Goal: Information Seeking & Learning: Check status

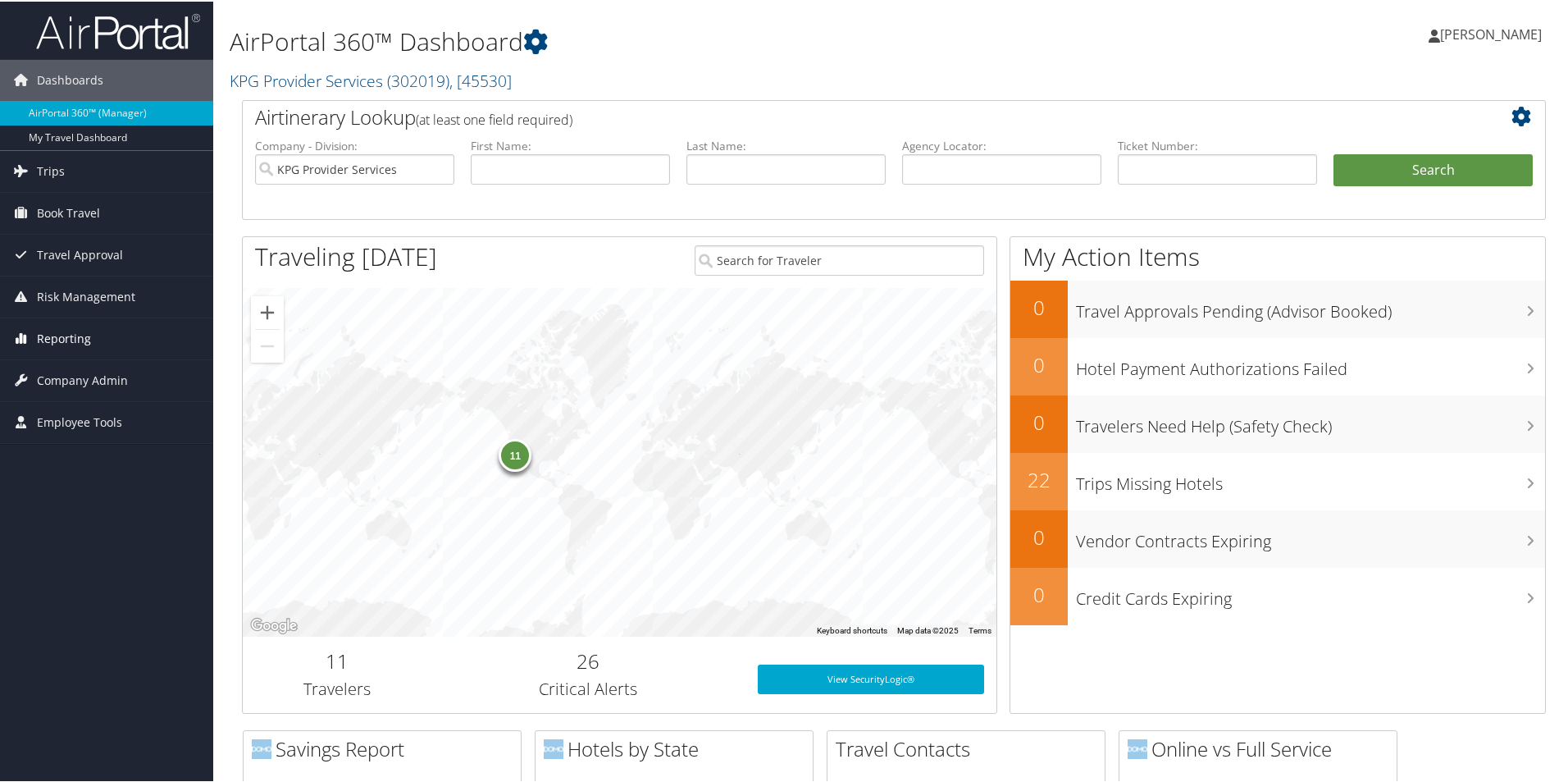
click at [77, 339] on span "Reporting" at bounding box center [64, 337] width 54 height 41
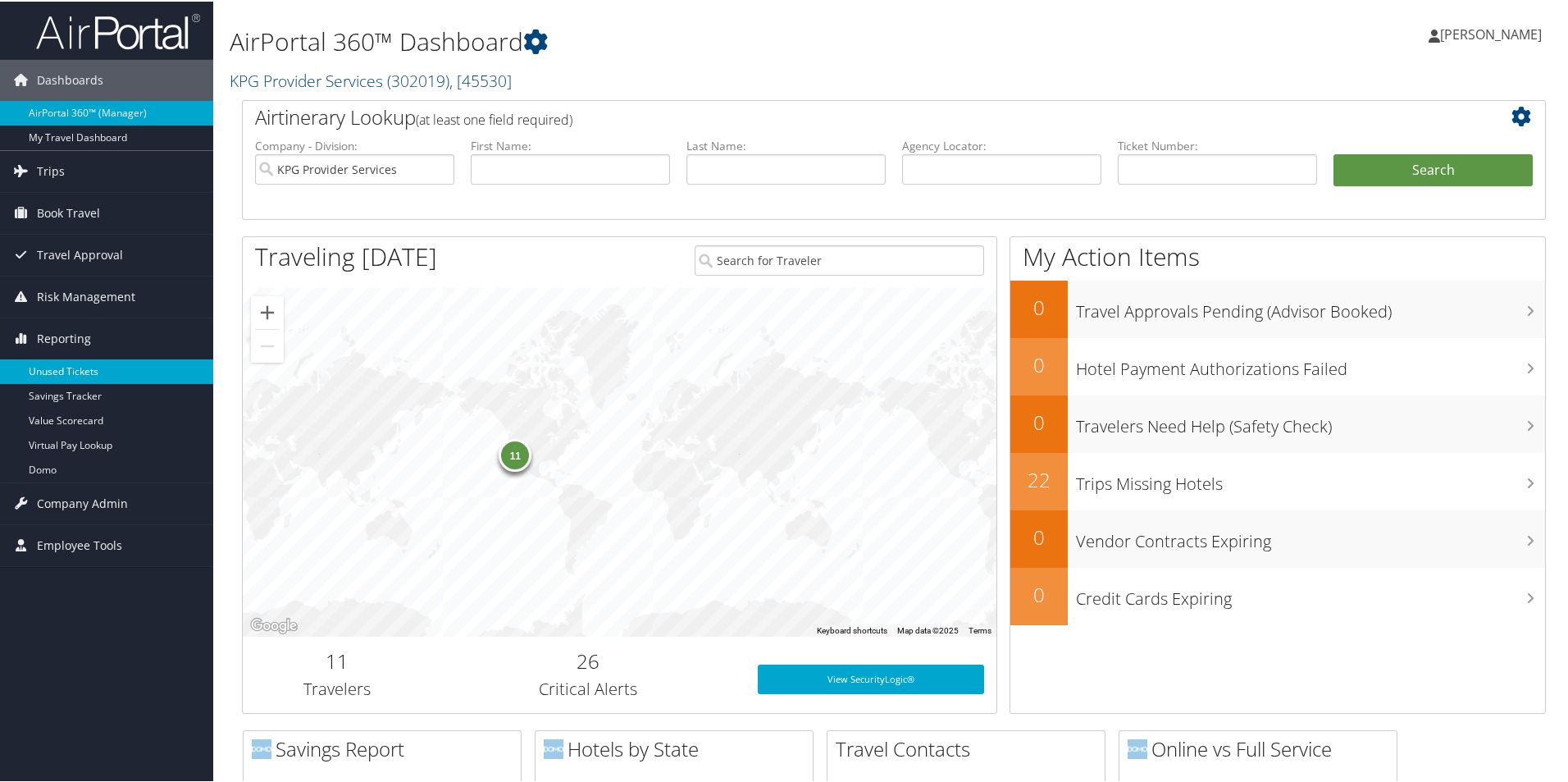
click at [77, 370] on link "Unused Tickets" at bounding box center [106, 369] width 213 height 25
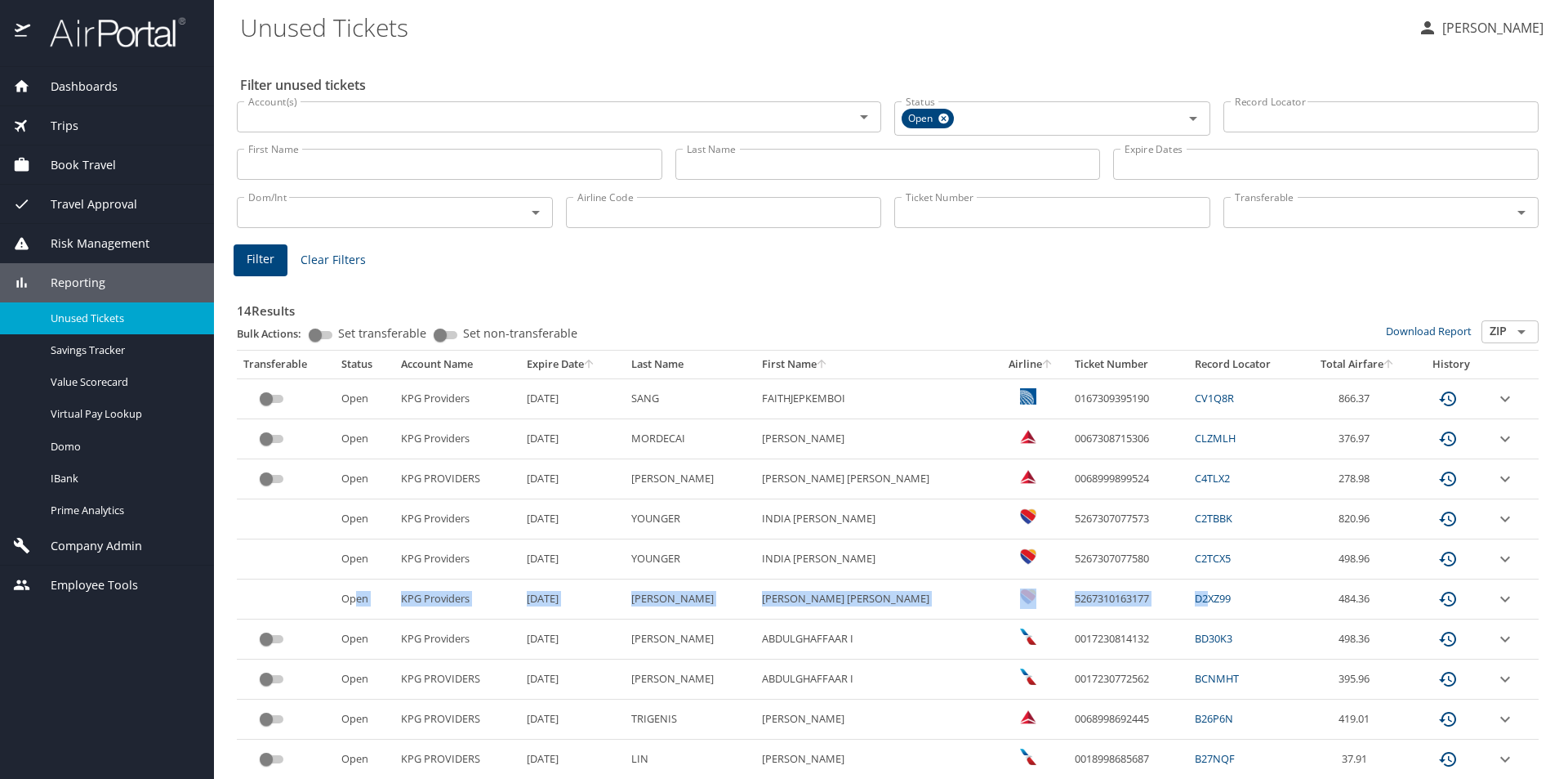
drag, startPoint x: 362, startPoint y: 600, endPoint x: 1167, endPoint y: 586, distance: 805.1
click at [1167, 586] on tr "Open KPG Providers 2/12/2026 SAGER RACHEL ANNE 5267310163177 D2XZ99 484.36" at bounding box center [887, 599] width 1302 height 40
click at [1194, 591] on link "D2XZ99" at bounding box center [1212, 598] width 36 height 15
click at [551, 611] on td "2/12/2026" at bounding box center [572, 599] width 105 height 40
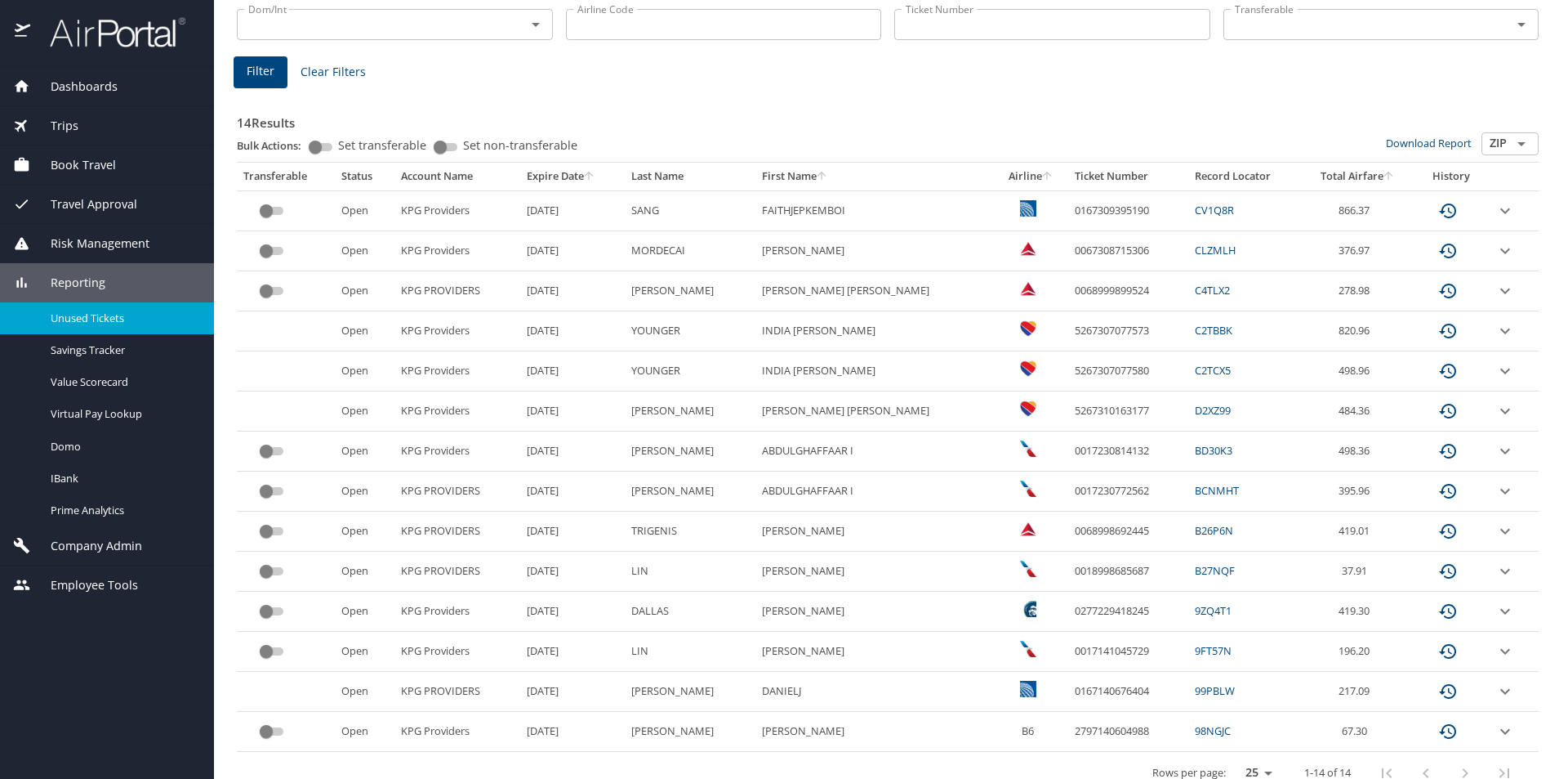
scroll to position [210, 0]
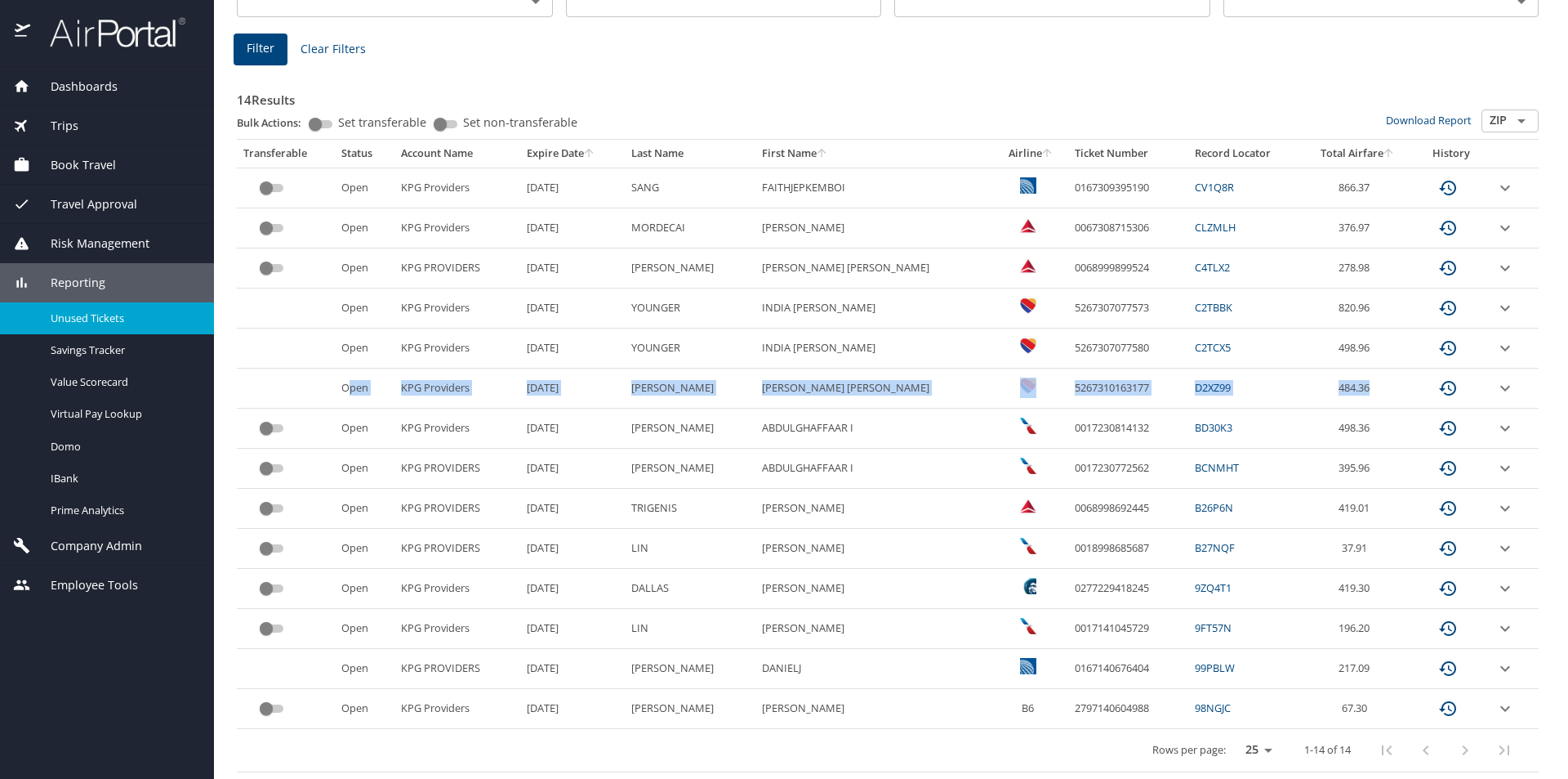
drag, startPoint x: 358, startPoint y: 387, endPoint x: 1432, endPoint y: 394, distance: 1074.0
click at [1432, 394] on tr "Open KPG Providers 2/12/2026 SAGER RACHEL ANNE 5267310163177 D2XZ99 484.36" at bounding box center [887, 389] width 1302 height 40
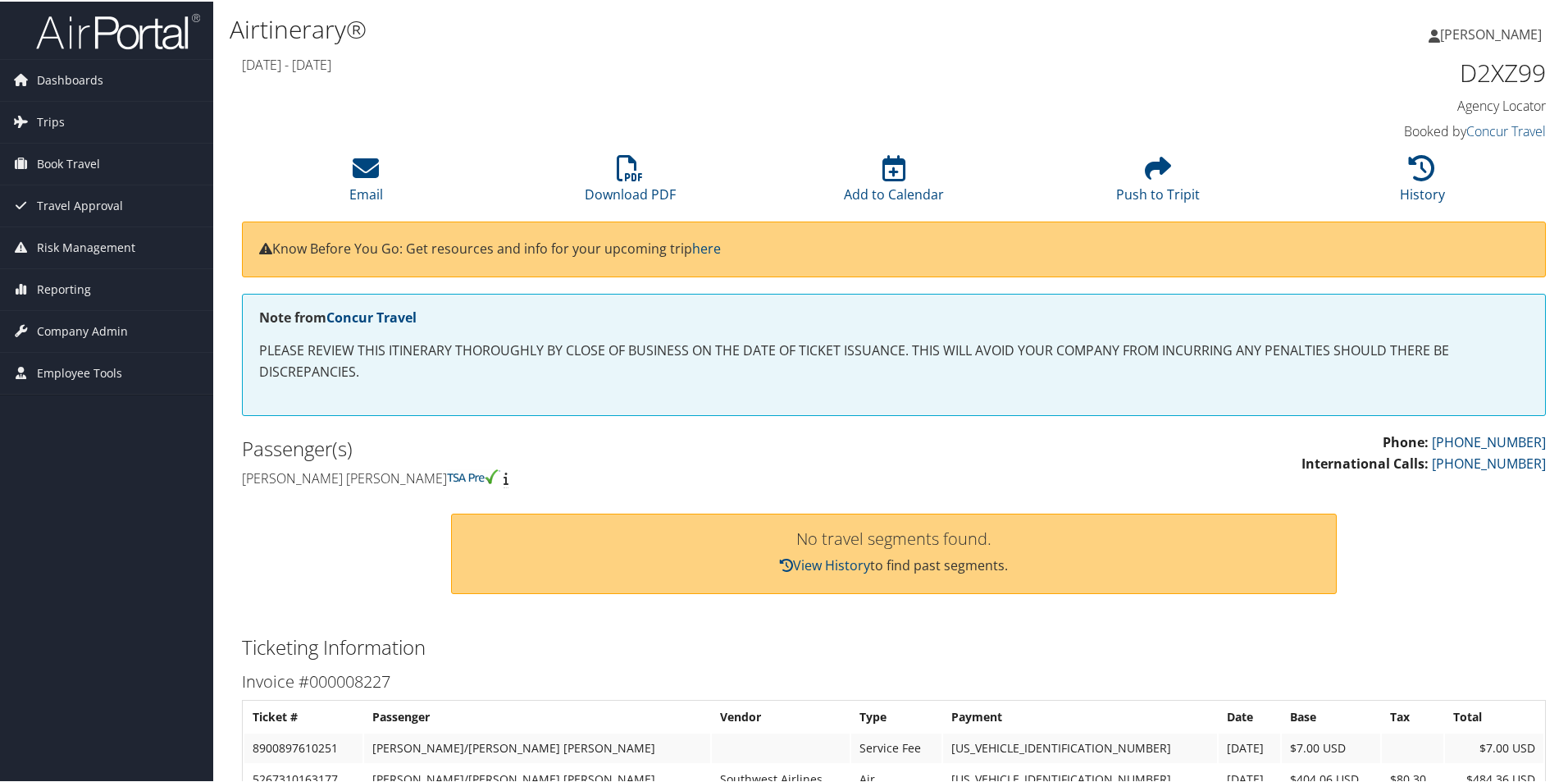
click at [1490, 62] on h1 "D2XZ99" at bounding box center [1392, 71] width 308 height 34
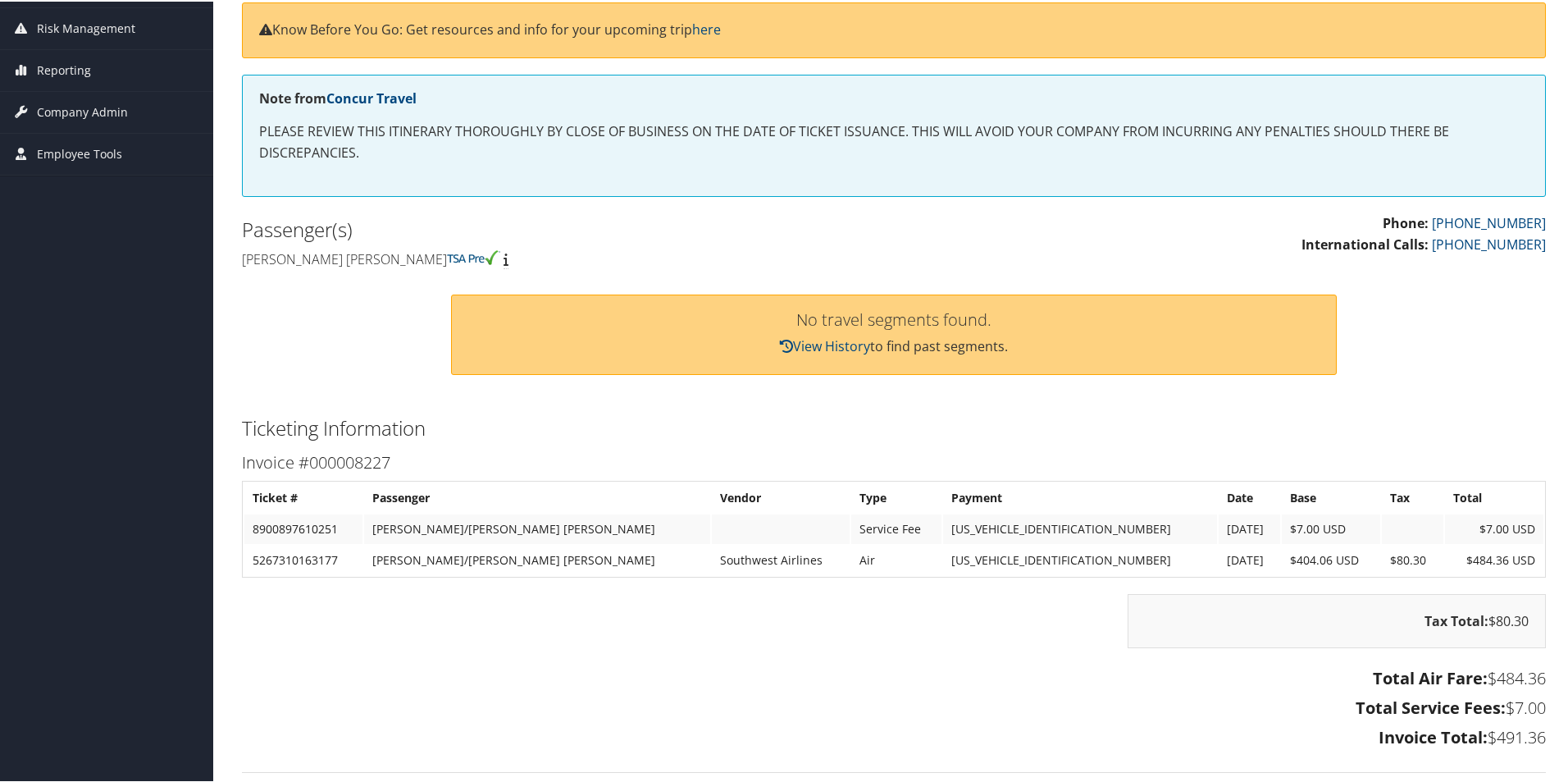
scroll to position [172, 0]
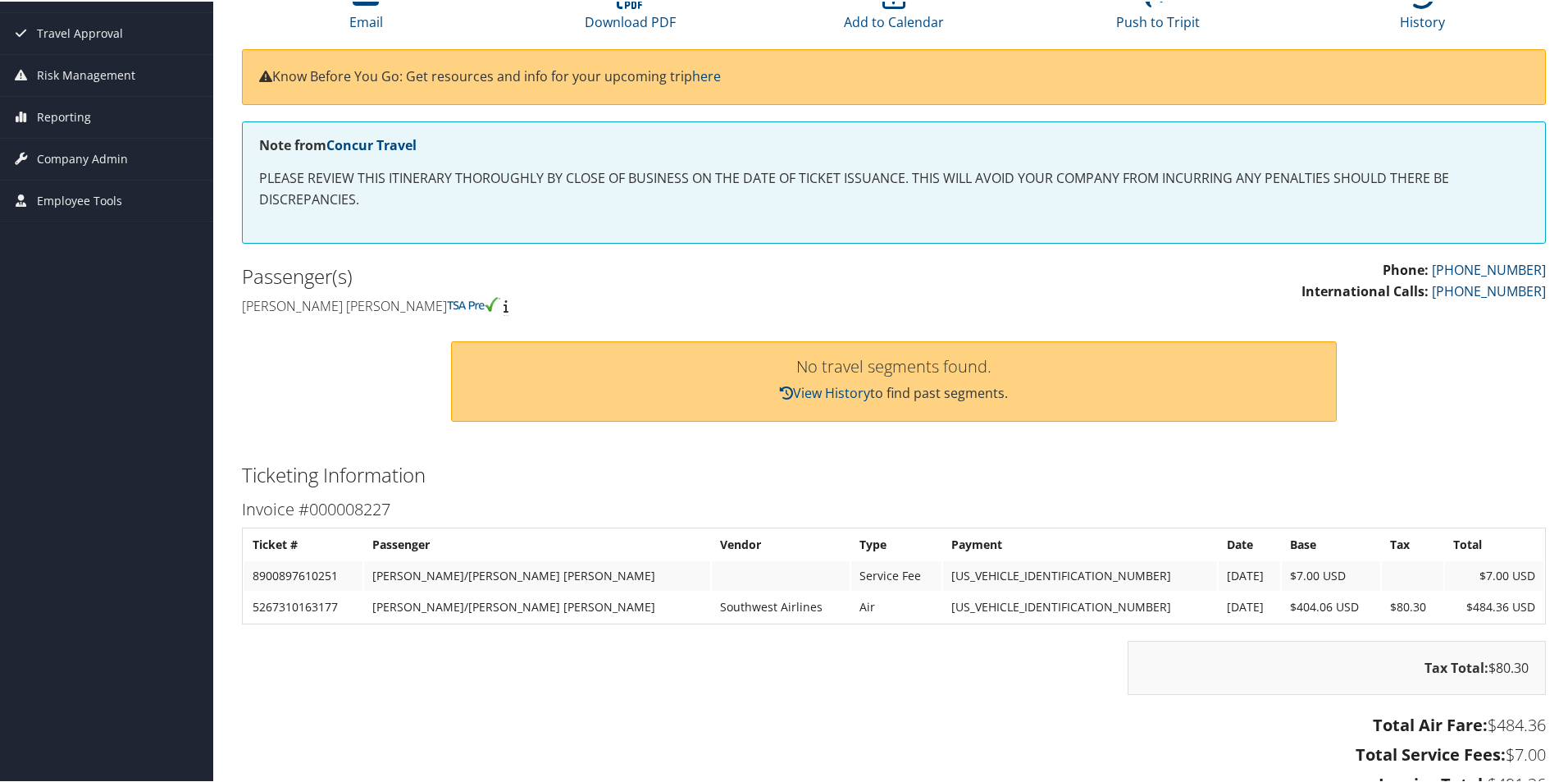
click at [309, 577] on td "8900897610251" at bounding box center [304, 574] width 118 height 29
click at [286, 593] on td "5267310163177" at bounding box center [304, 605] width 118 height 29
copy td "5267310163177"
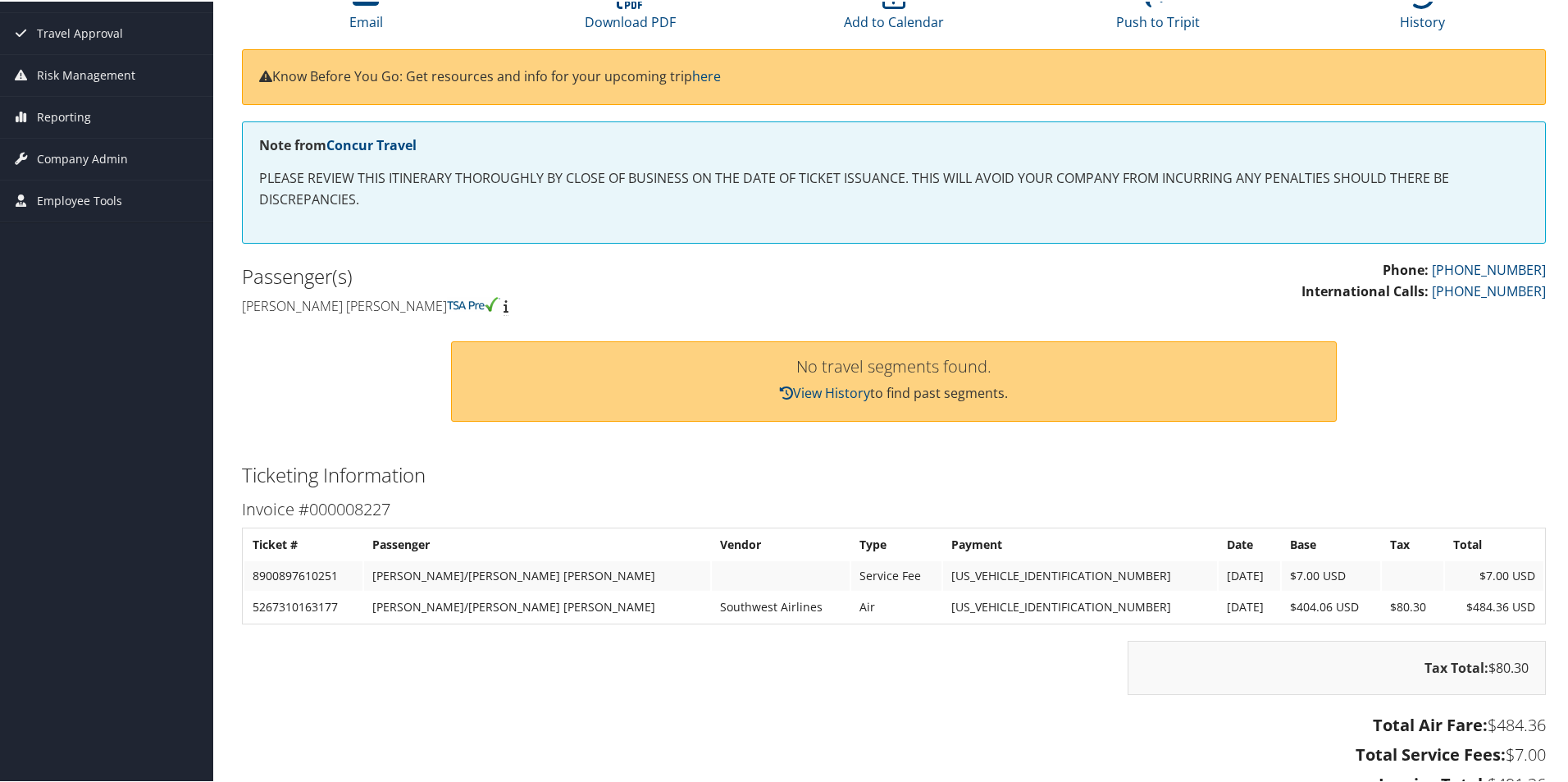
click at [1455, 332] on div "No travel segments found. View History to find past segments." at bounding box center [894, 378] width 1328 height 117
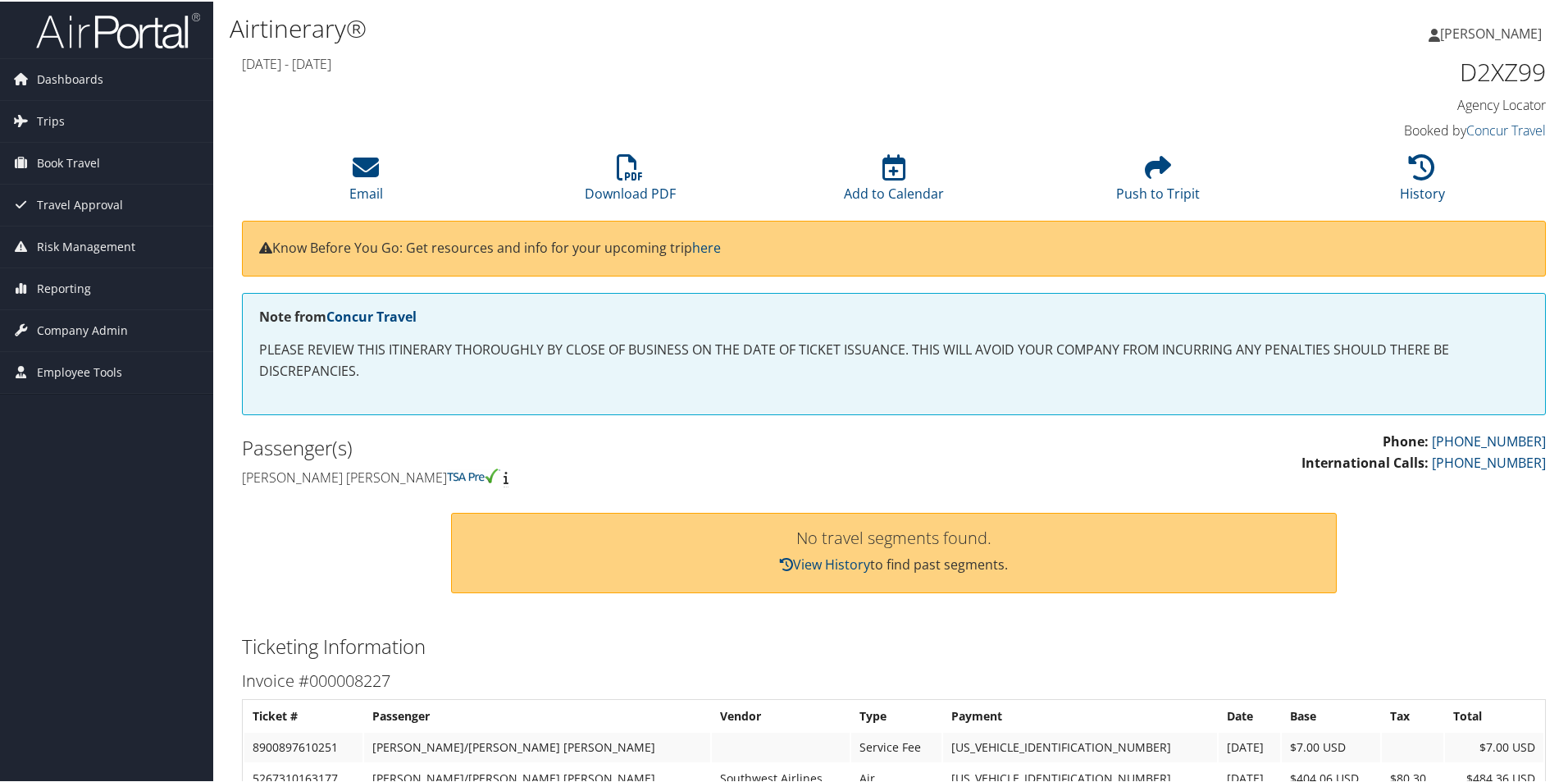
scroll to position [0, 0]
click at [1491, 76] on h1 "D2XZ99" at bounding box center [1392, 71] width 308 height 34
copy h1 "D2XZ99"
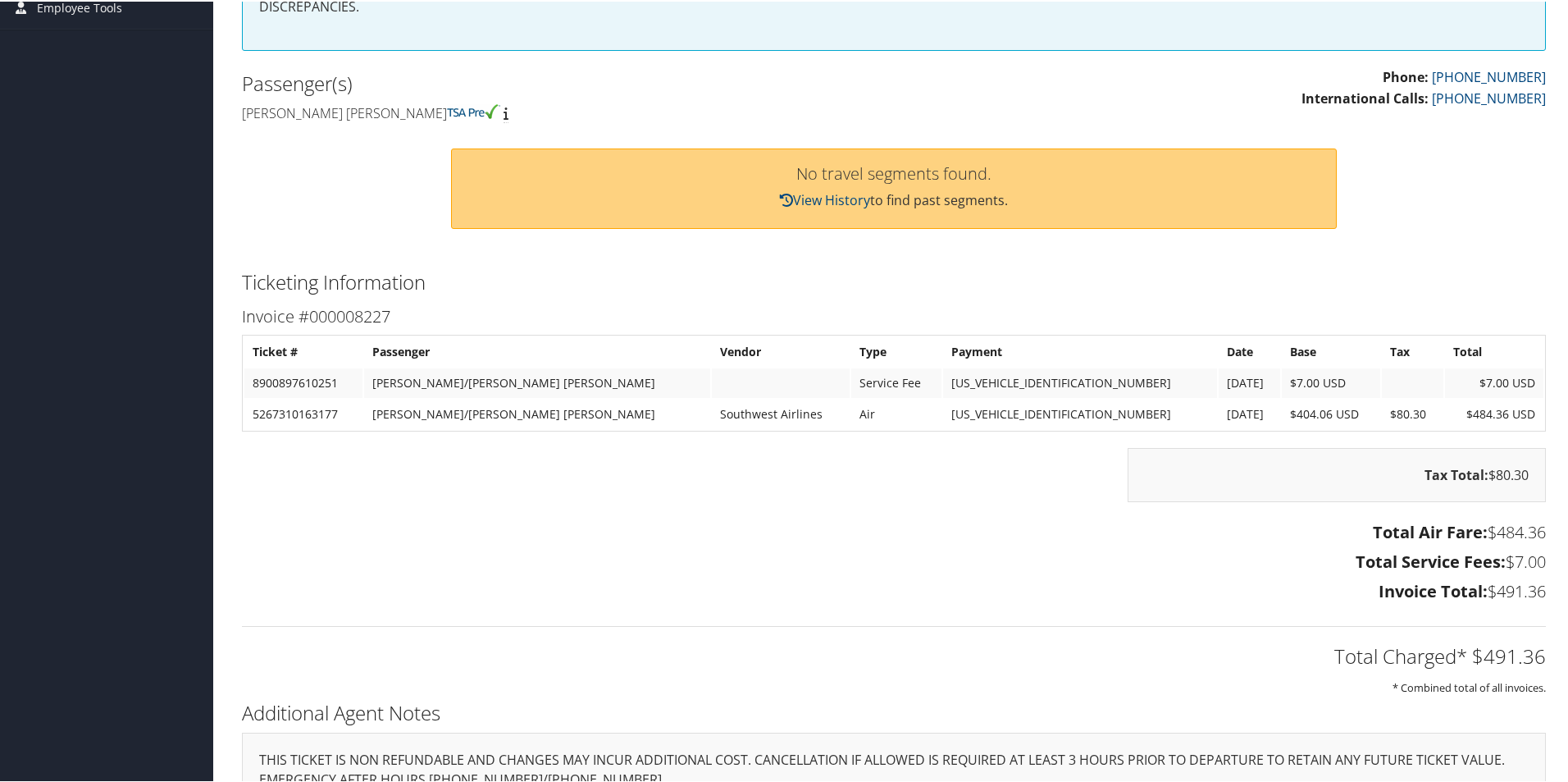
scroll to position [500, 0]
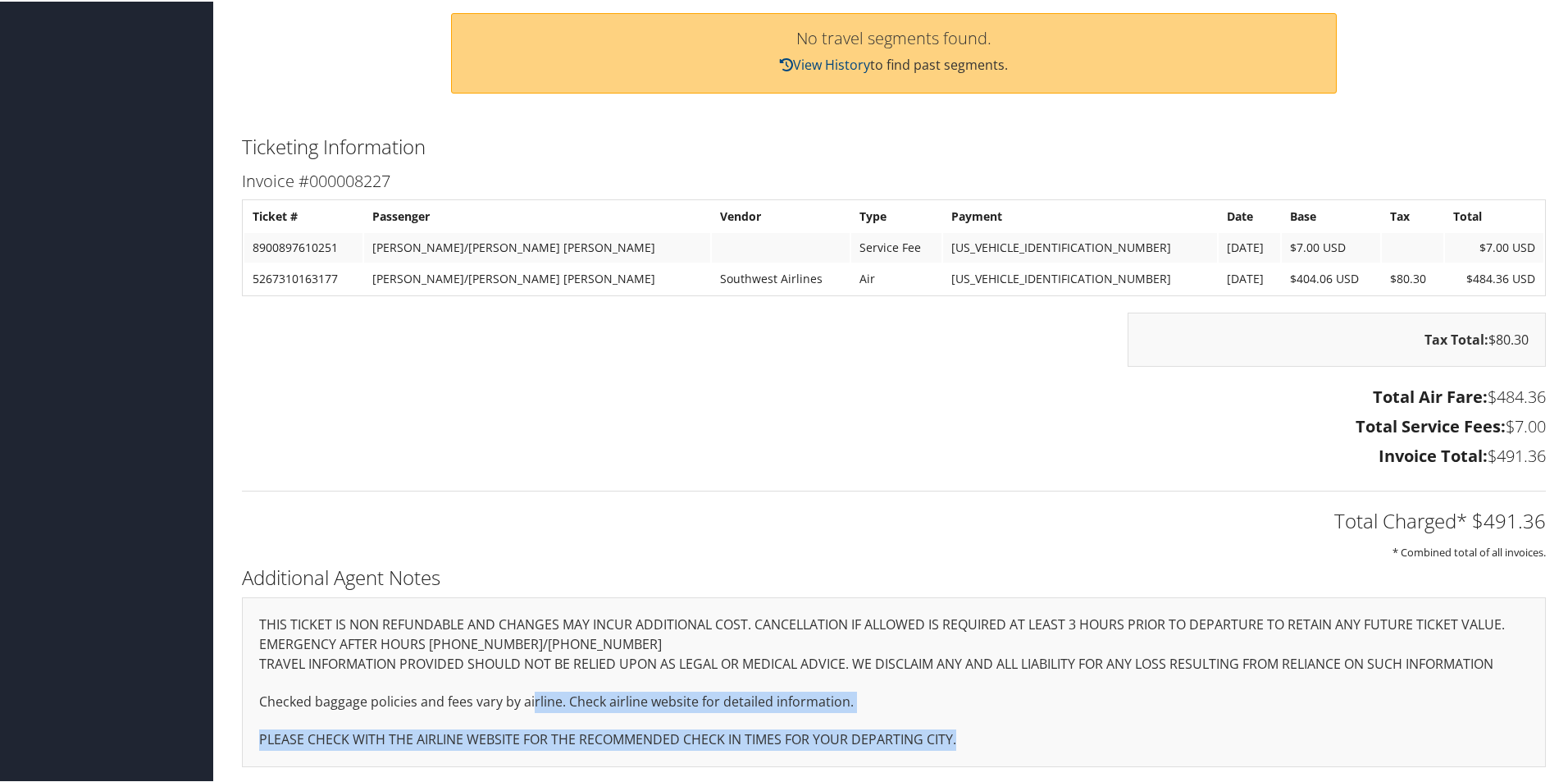
drag, startPoint x: 537, startPoint y: 686, endPoint x: 1036, endPoint y: 741, distance: 502.0
click at [1036, 741] on div "THIS TICKET IS NON REFUNDABLE AND CHANGES MAY INCUR ADDITIONAL COST. CANCELLATI…" at bounding box center [893, 680] width 1304 height 170
click at [1036, 741] on p "PLEASE CHECK WITH THE AIRLINE WEBSITE FOR THE RECOMMENDED CHECK IN TIMES FOR YO…" at bounding box center [894, 738] width 1269 height 22
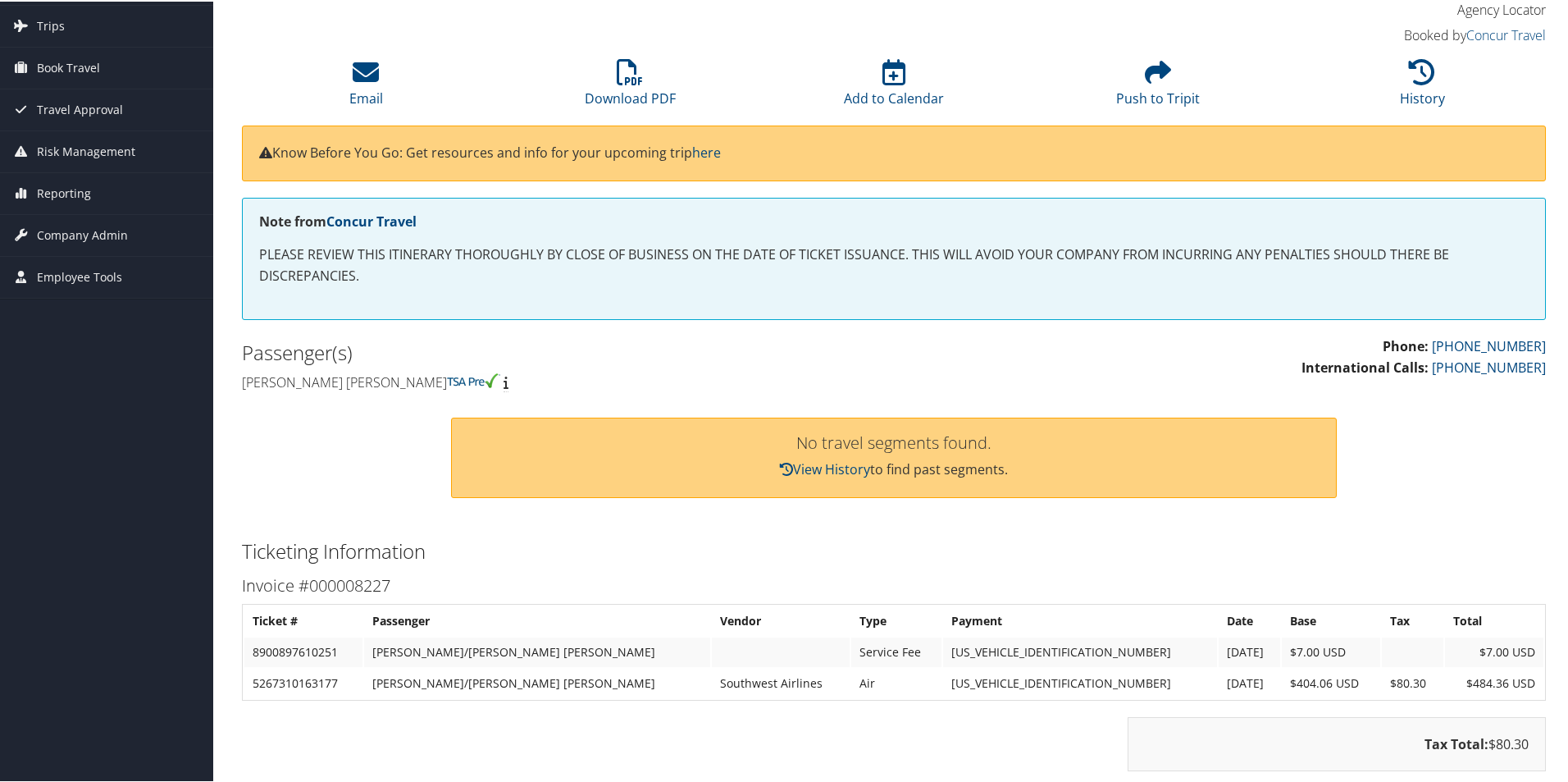
scroll to position [90, 0]
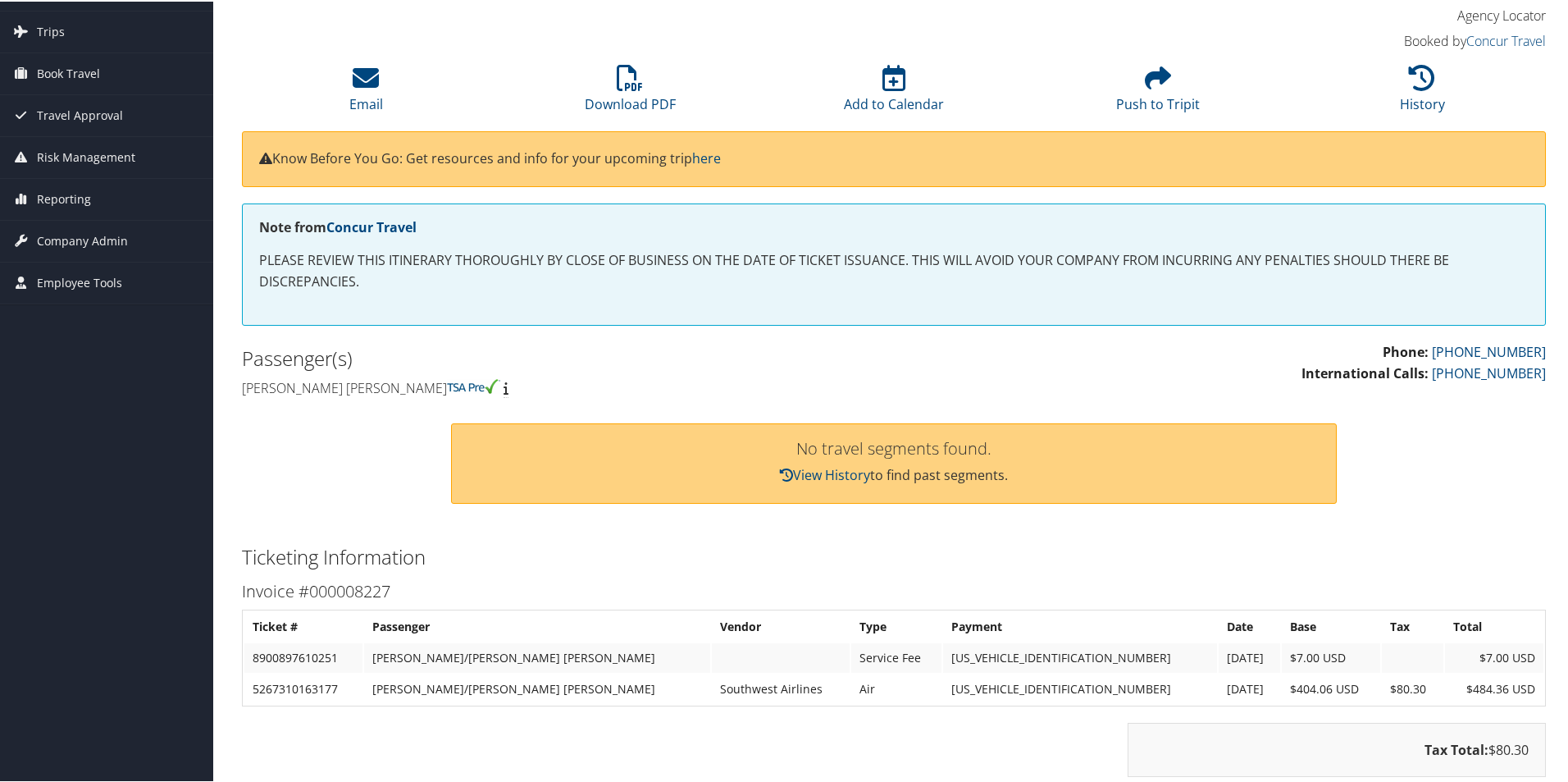
click at [509, 377] on h4 "Rachel anne Sager" at bounding box center [561, 386] width 640 height 18
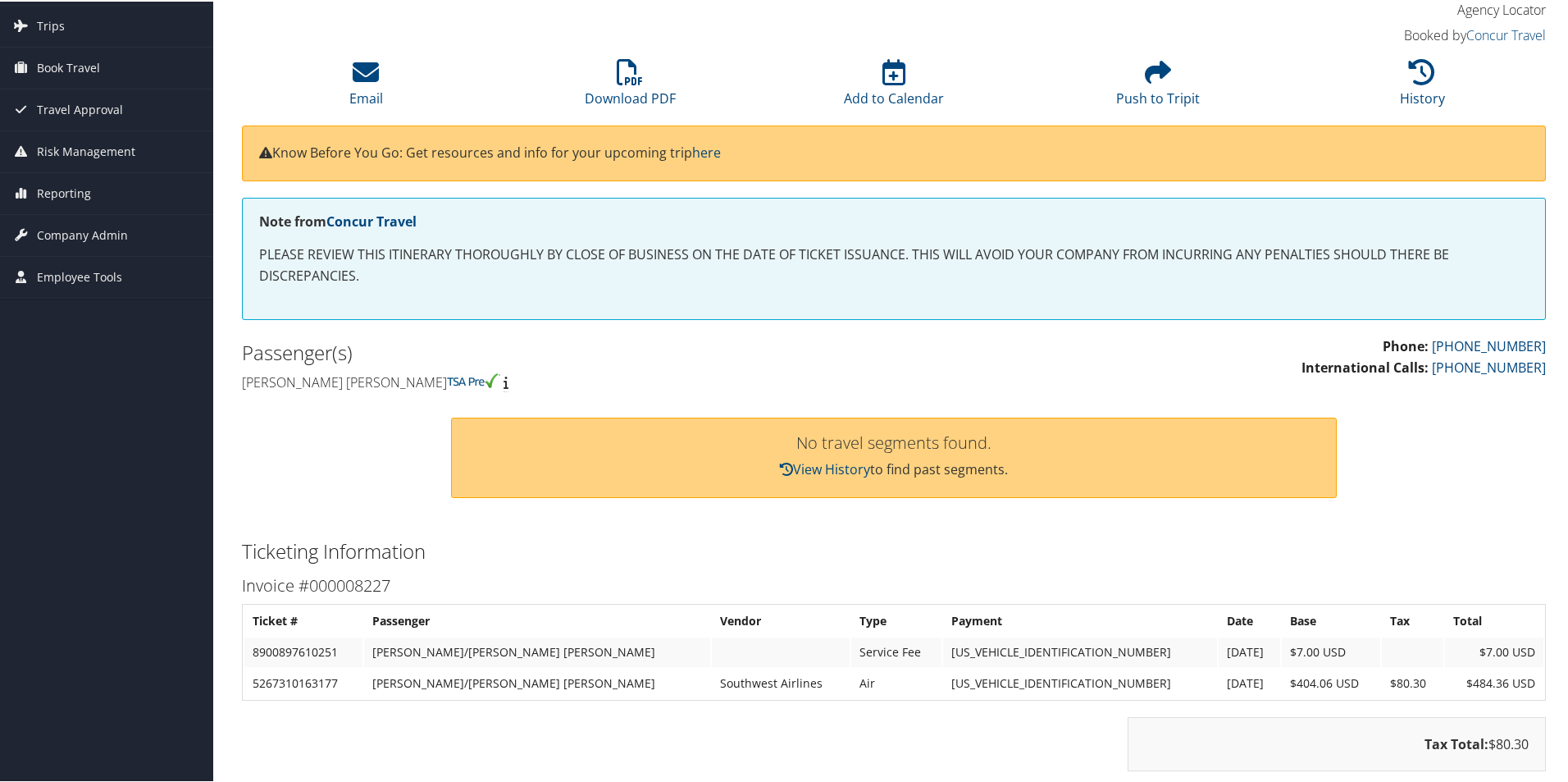
scroll to position [82, 0]
